Goal: Task Accomplishment & Management: Use online tool/utility

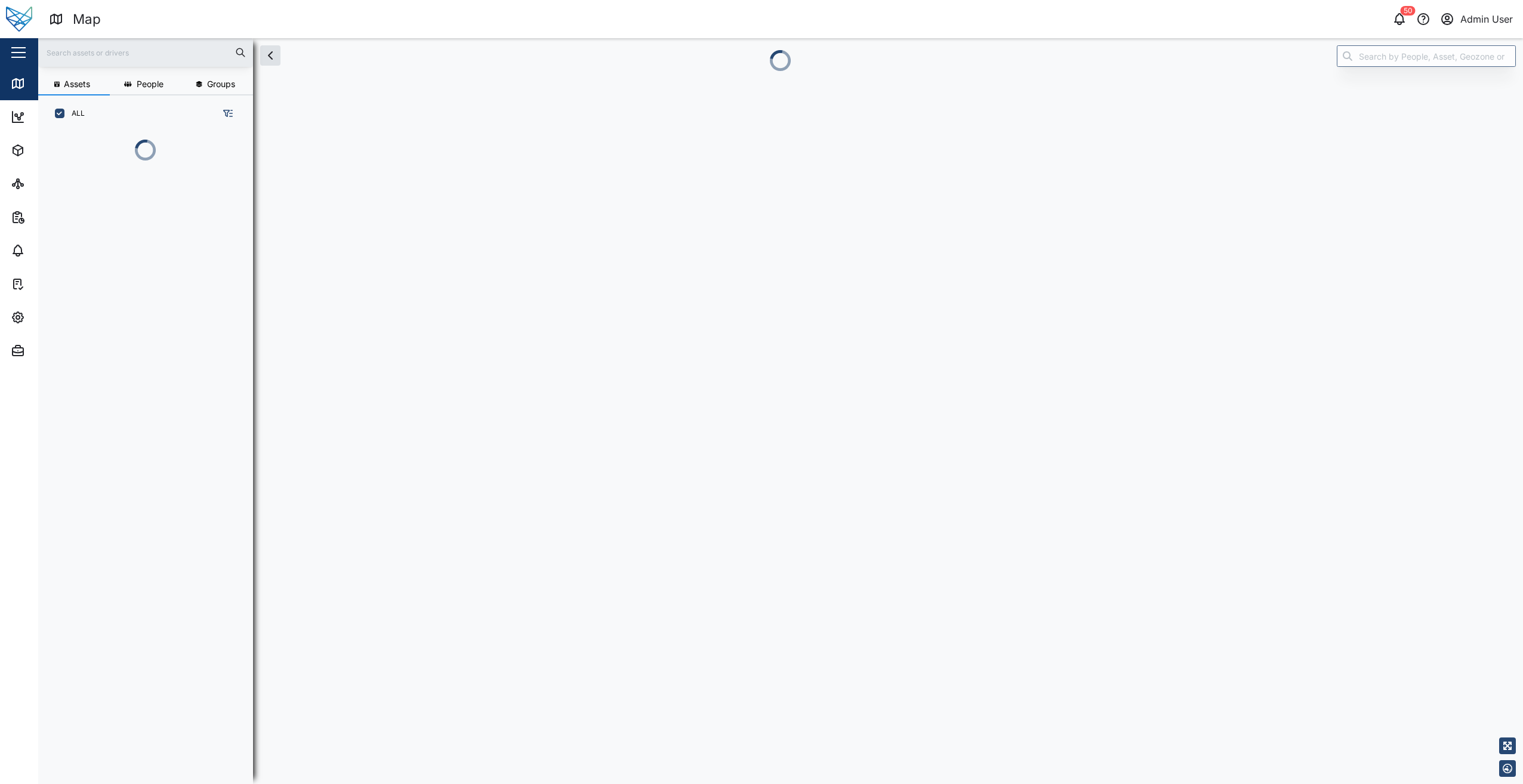
scroll to position [10, 10]
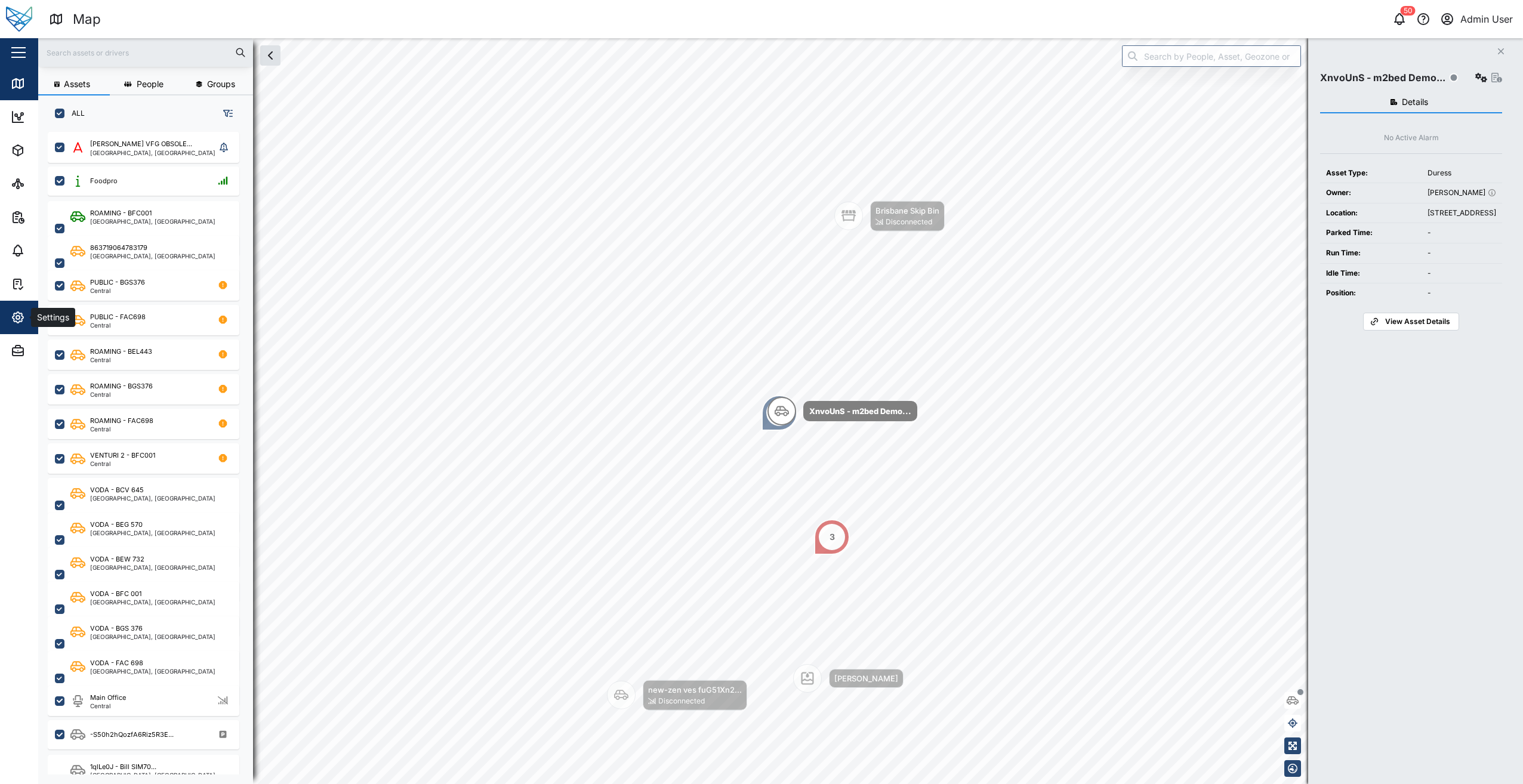
click at [25, 318] on div "Settings" at bounding box center [65, 317] width 108 height 14
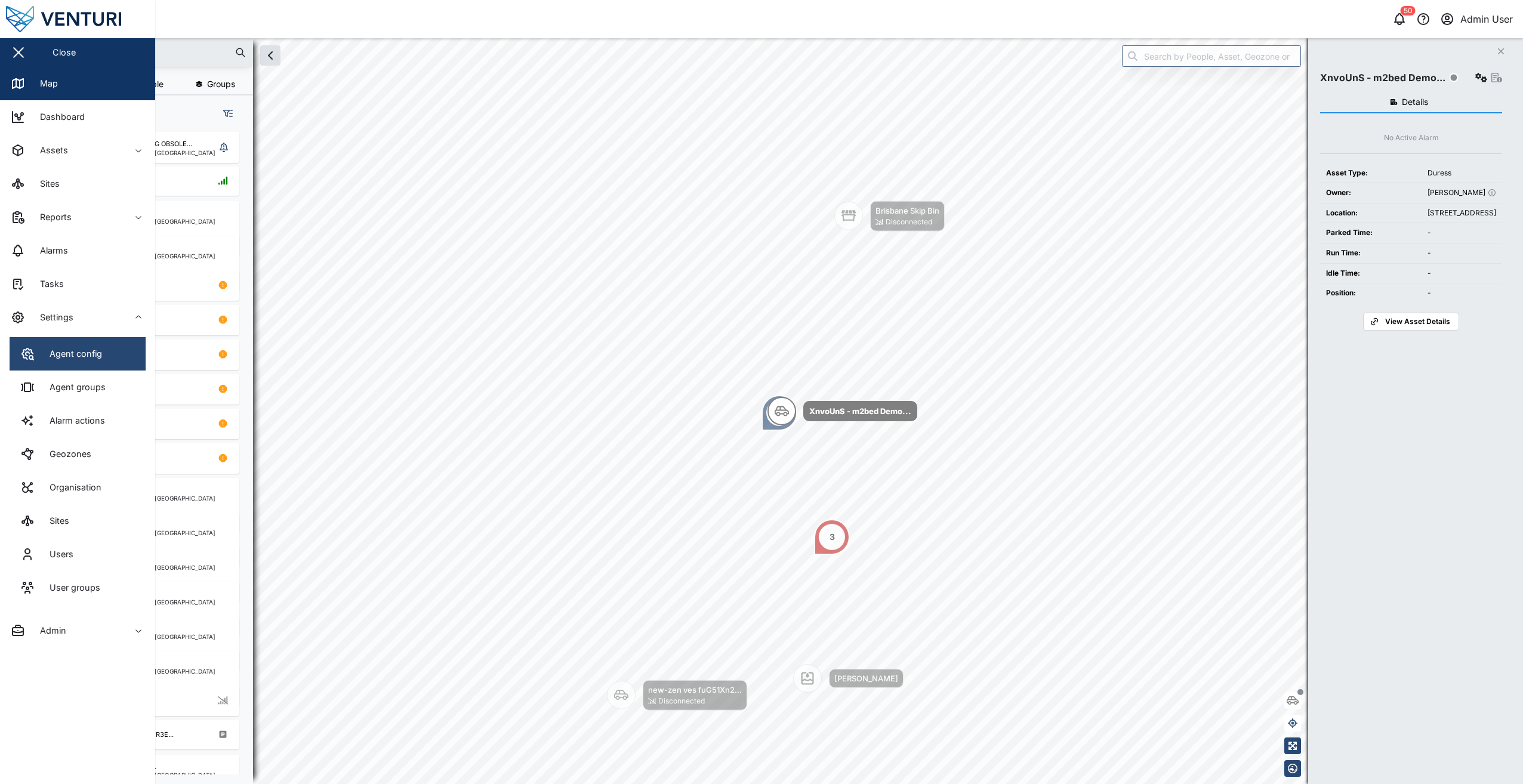
click at [127, 356] on link "Agent config" at bounding box center [77, 354] width 136 height 33
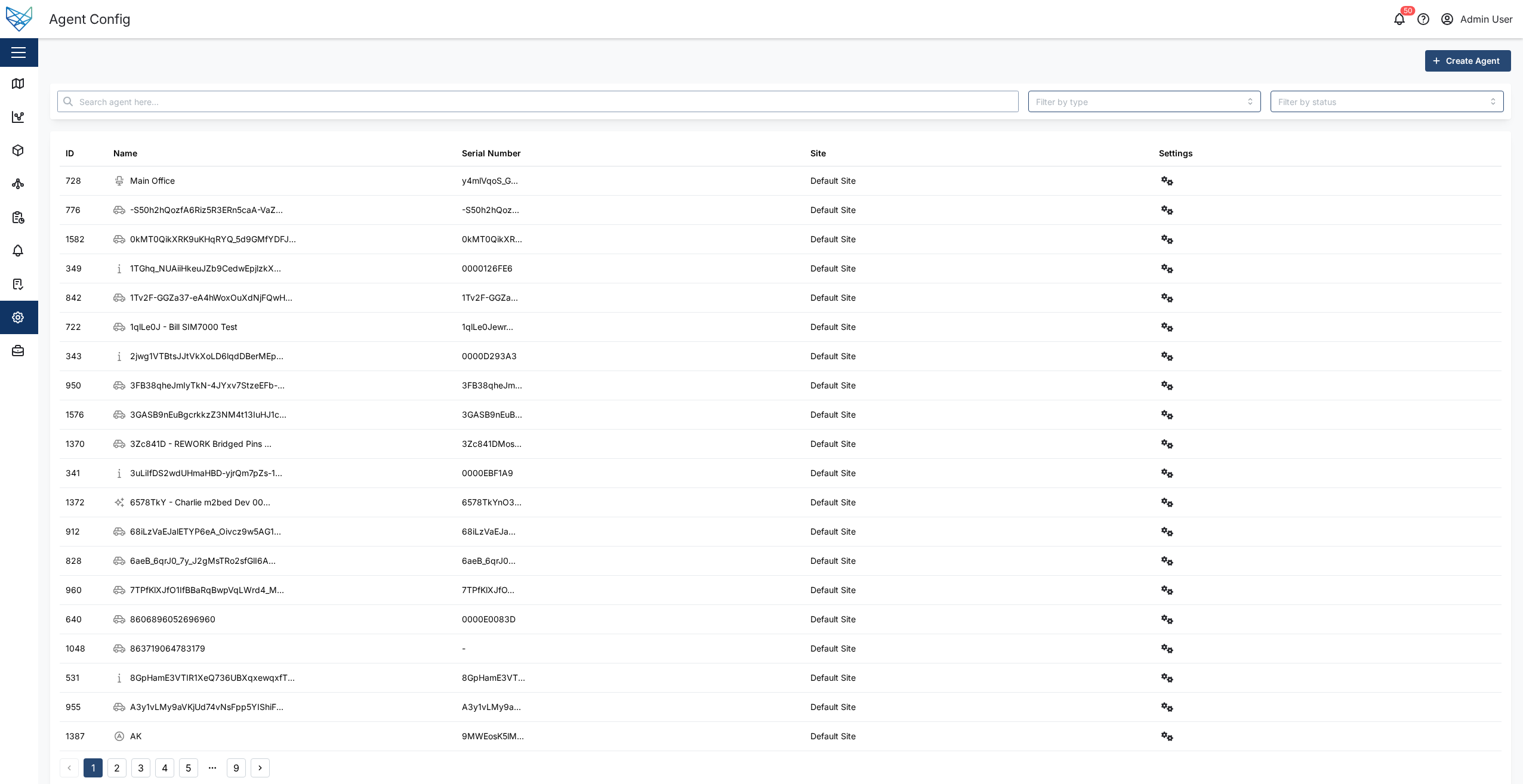
click at [126, 103] on input "text" at bounding box center [538, 101] width 962 height 21
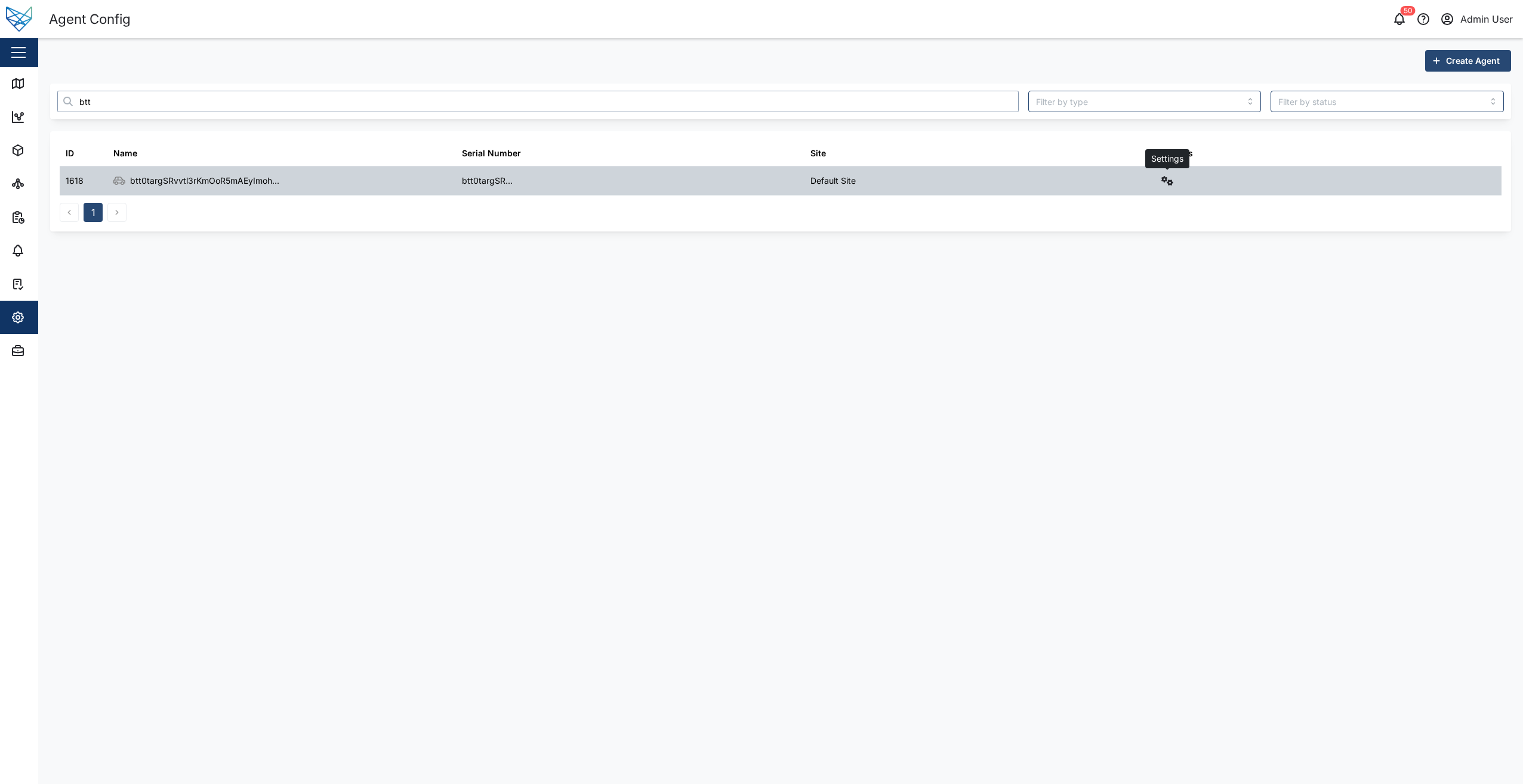
type input "btt"
click at [1162, 174] on button "button" at bounding box center [1167, 181] width 17 height 17
click at [1154, 281] on div "Field gateway config" at bounding box center [1124, 283] width 82 height 13
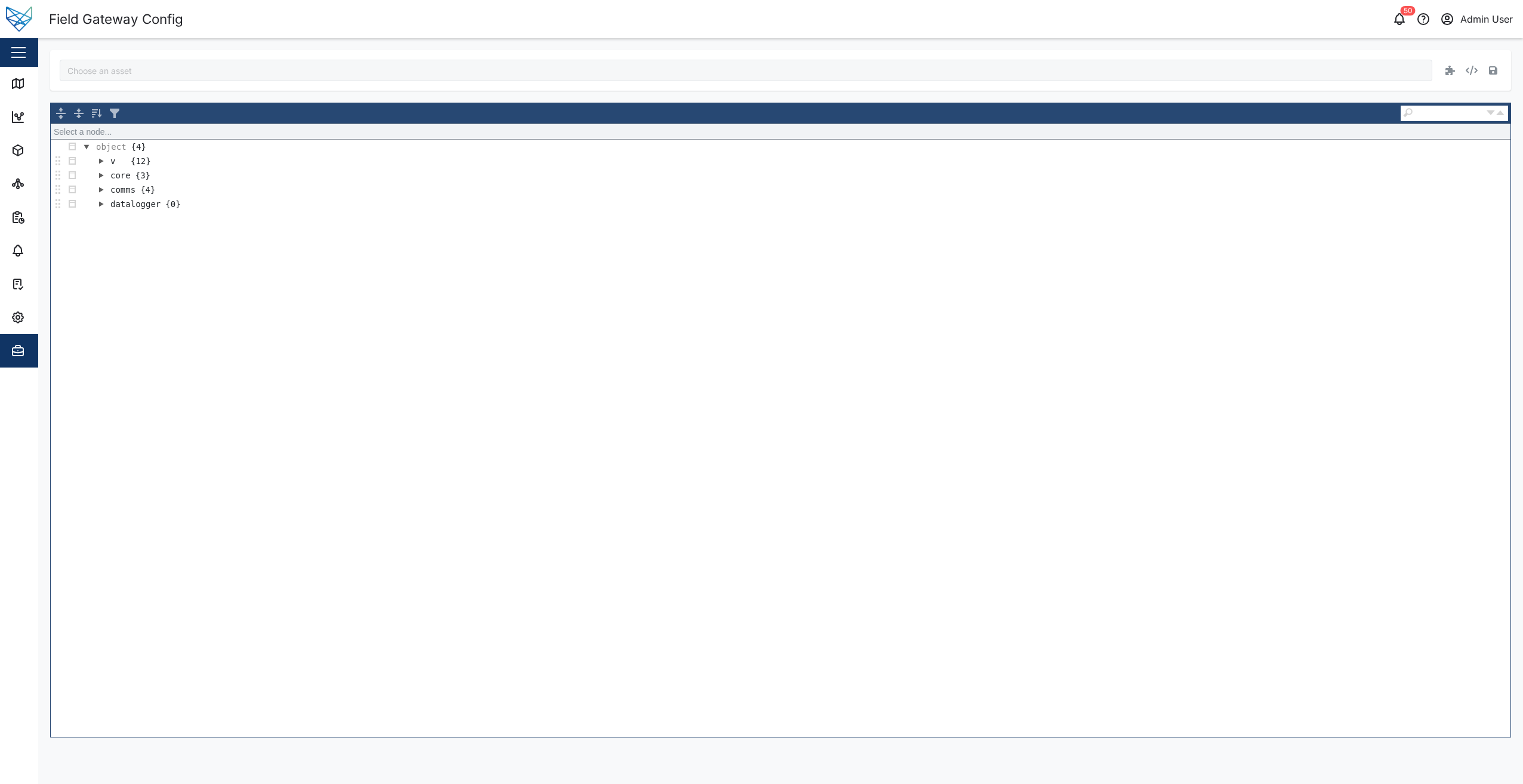
type input "btt0targSRvvtl3rKmOoR5mAEyImohueKsQikMaSHTs"
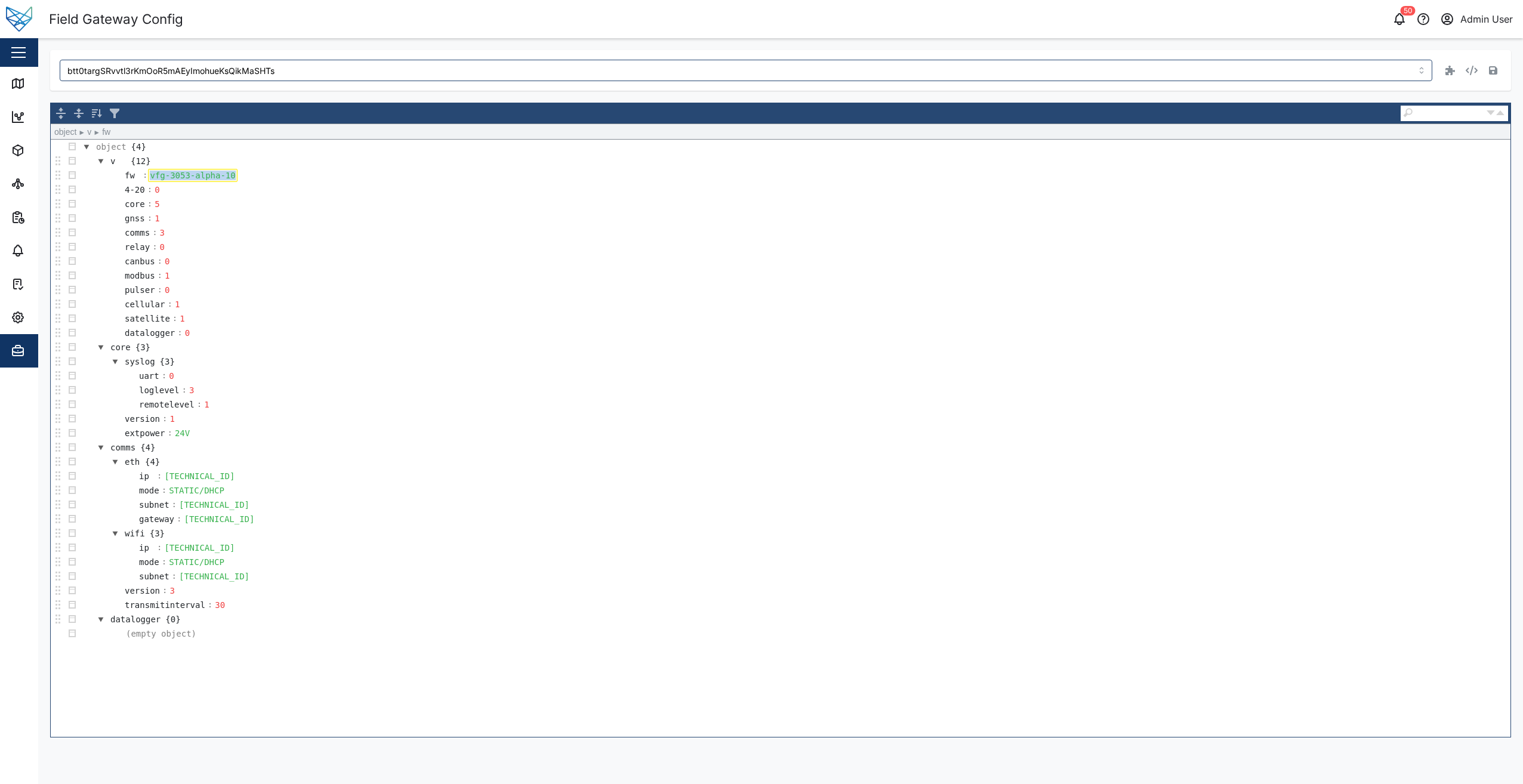
drag, startPoint x: 228, startPoint y: 179, endPoint x: 144, endPoint y: 176, distance: 84.1
click at [144, 176] on tr "fw : vfg-3053-alpha-10" at bounding box center [173, 175] width 130 height 14
copy div "vfg-3053-alpha-10"
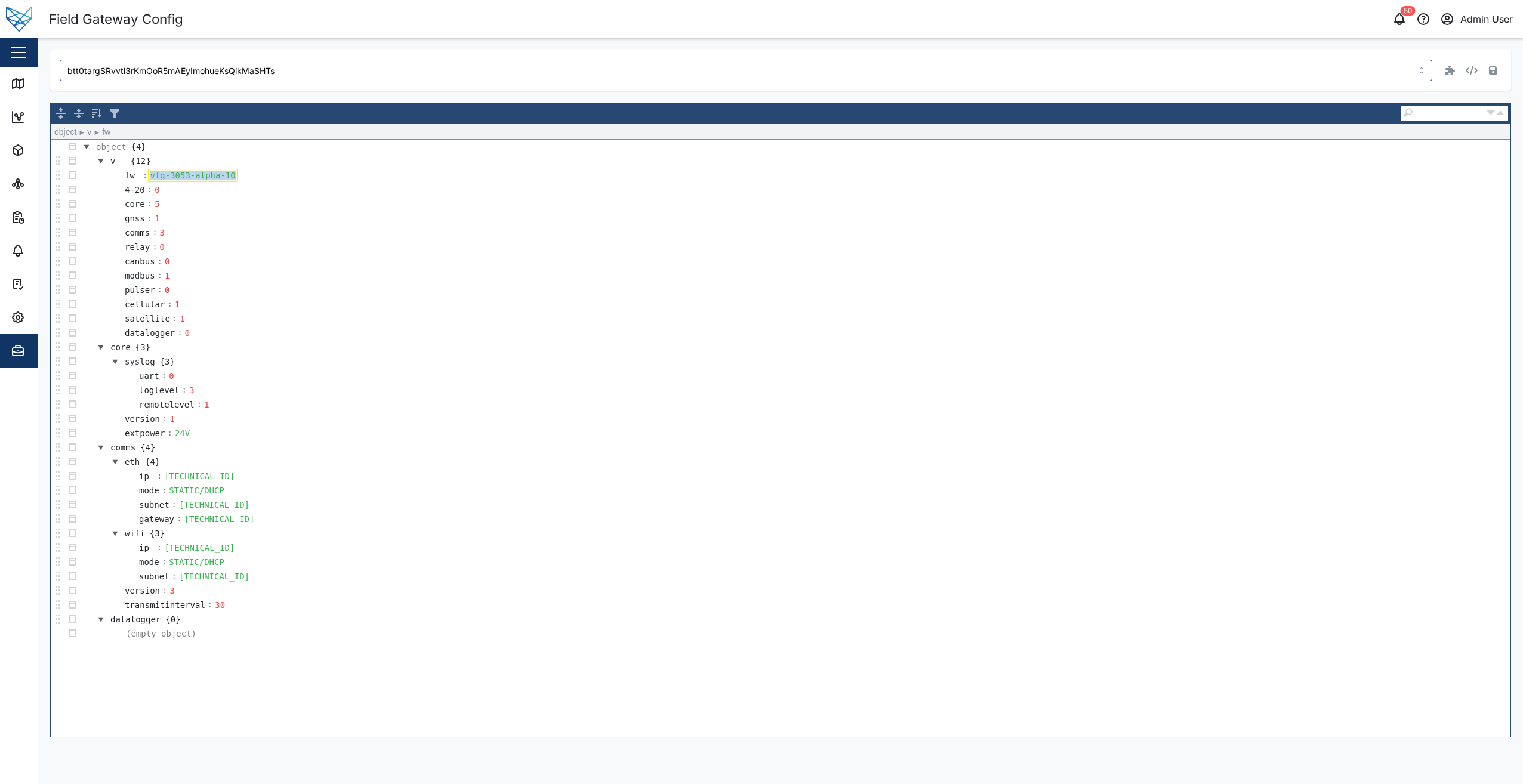
copy div "vfg-3053-alpha-10"
